Goal: Information Seeking & Learning: Learn about a topic

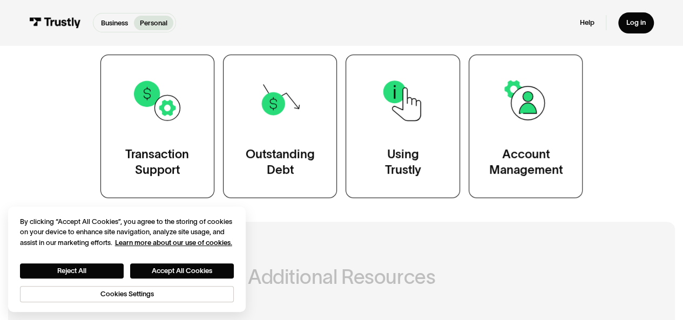
scroll to position [203, 0]
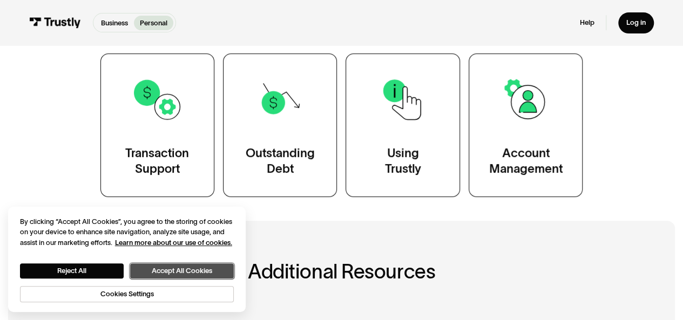
click at [194, 271] on button "Accept All Cookies" at bounding box center [182, 271] width 104 height 15
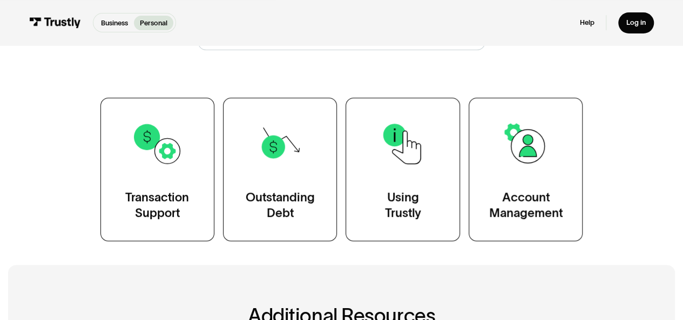
scroll to position [158, 0]
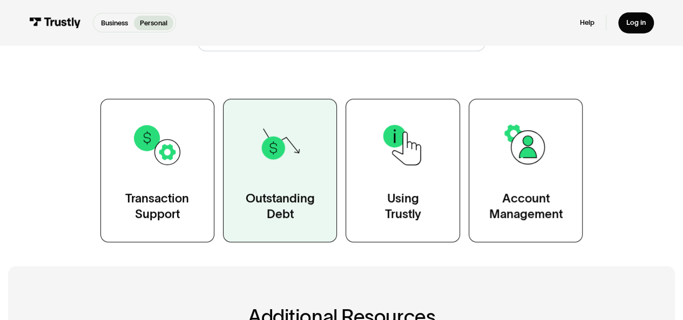
click at [291, 200] on div "Outstanding Debt" at bounding box center [280, 207] width 69 height 32
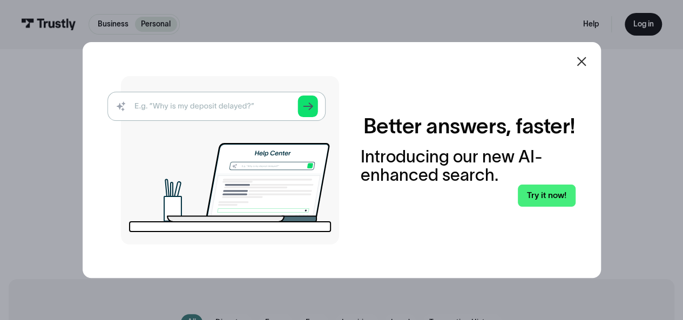
click at [586, 61] on icon at bounding box center [581, 61] width 9 height 9
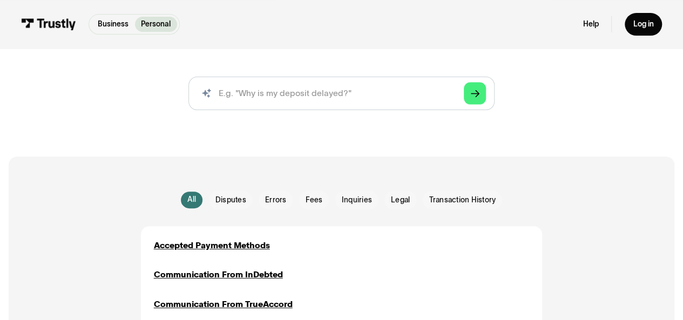
scroll to position [145, 0]
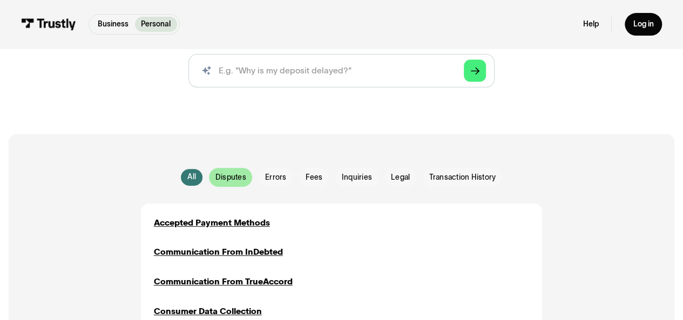
click at [234, 179] on span "Disputes" at bounding box center [231, 177] width 31 height 11
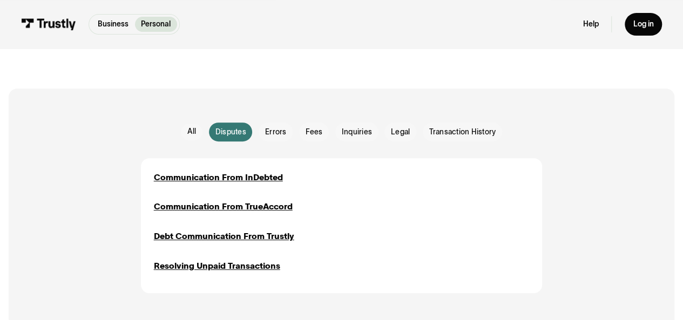
scroll to position [199, 0]
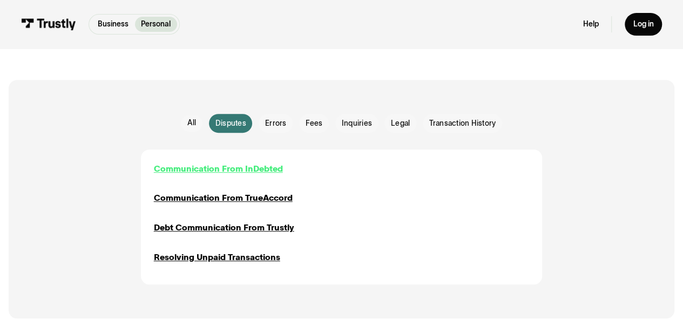
click at [254, 166] on div "Communication From InDebted" at bounding box center [218, 169] width 129 height 12
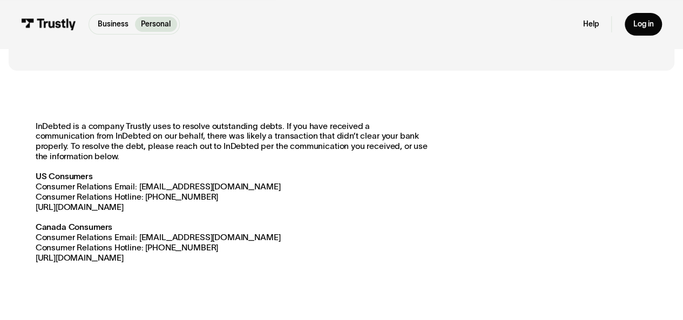
scroll to position [117, 0]
